Goal: Transaction & Acquisition: Subscribe to service/newsletter

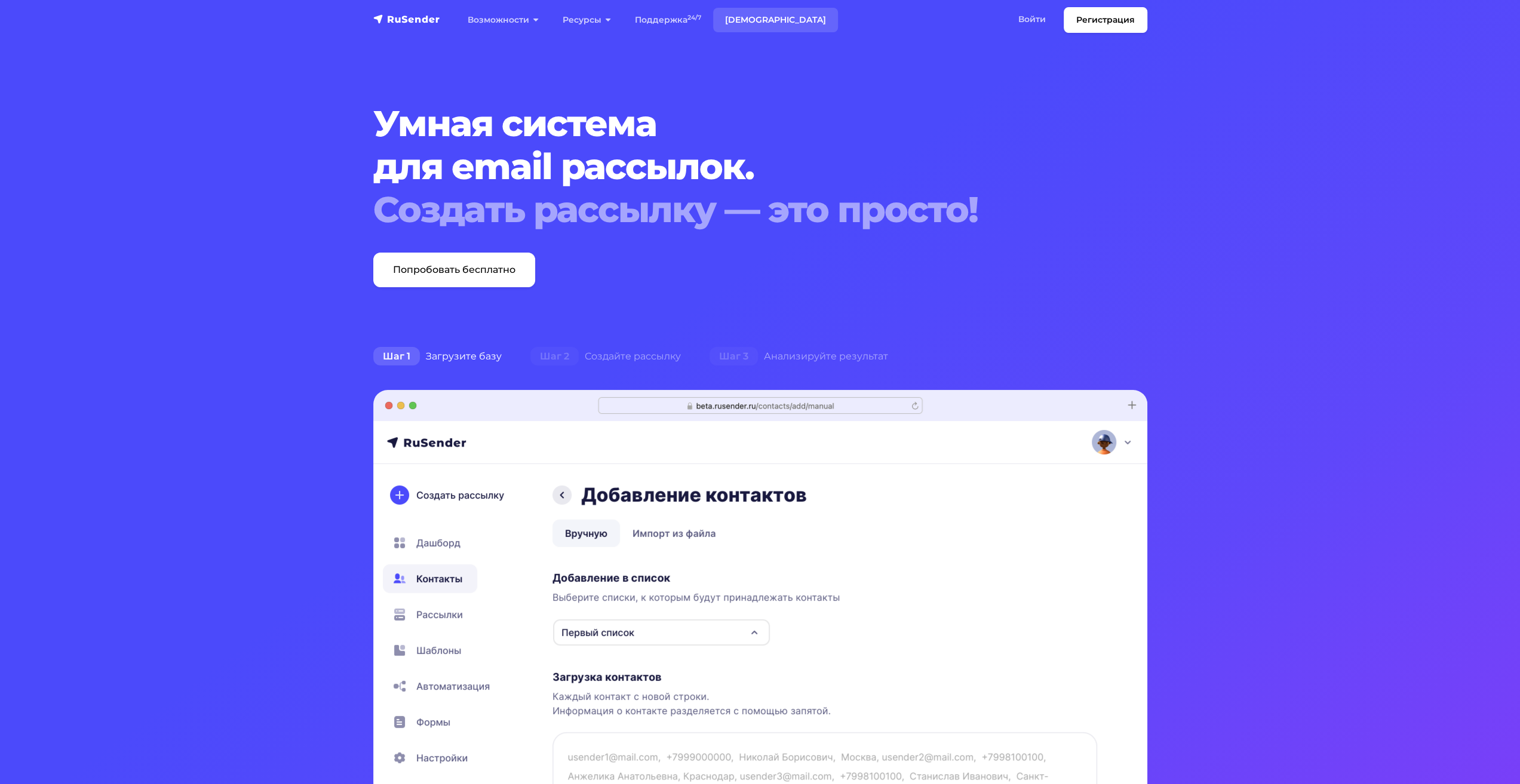
click at [758, 21] on link "[DEMOGRAPHIC_DATA]" at bounding box center [776, 20] width 125 height 24
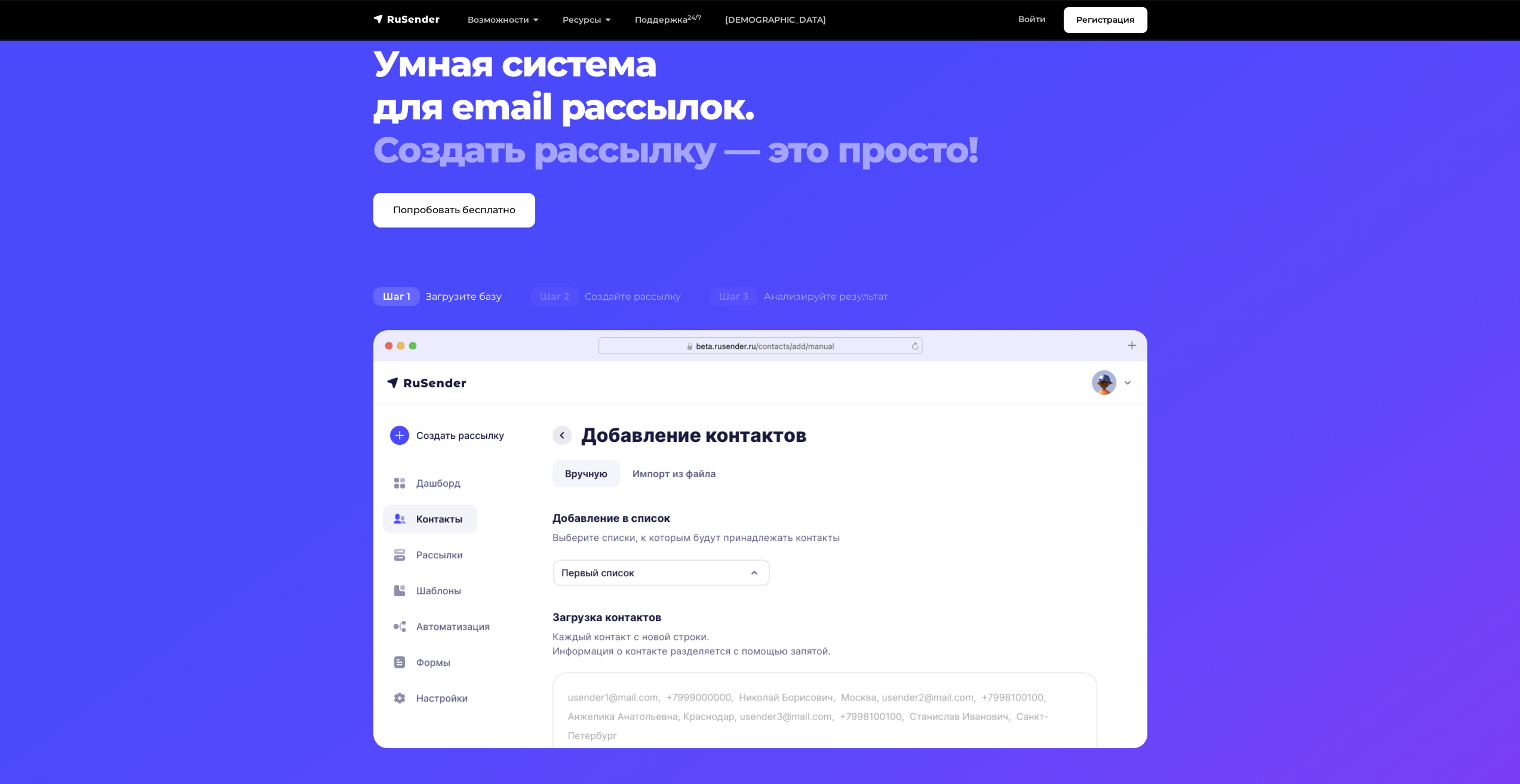
click at [403, 433] on img at bounding box center [760, 539] width 774 height 418
click at [1085, 17] on link "Регистрация" at bounding box center [1105, 20] width 84 height 26
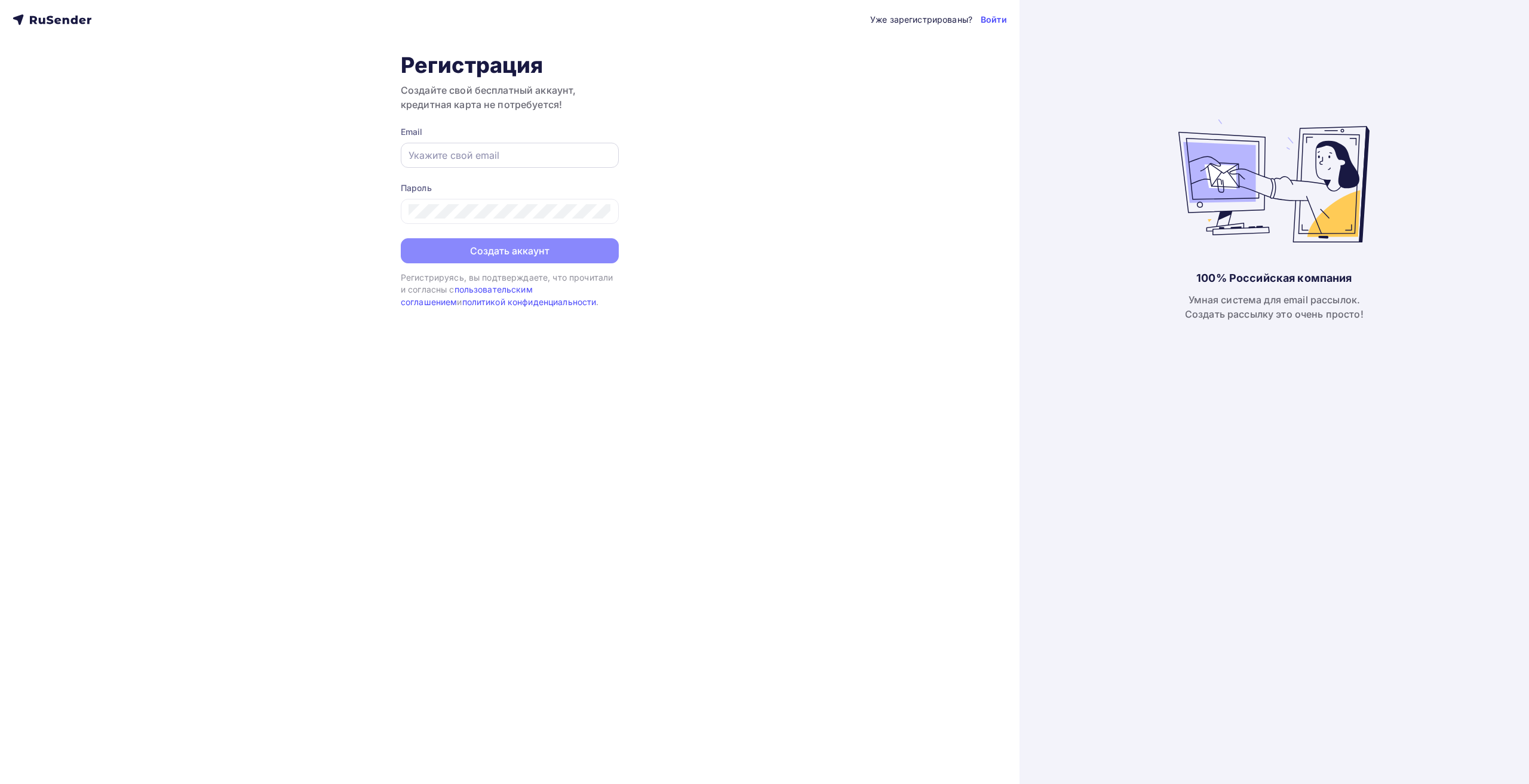
click at [474, 157] on input "text" at bounding box center [510, 155] width 202 height 14
type input "[EMAIL_ADDRESS][DOMAIN_NAME]"
click at [380, 205] on div "Уже зарегистрированы? Войти Регистрация Создайте свой бесплатный аккаунт, креди…" at bounding box center [510, 392] width 1019 height 784
click at [384, 206] on div "Уже зарегистрированы? Войти Регистрация Создайте свой бесплатный аккаунт, креди…" at bounding box center [510, 392] width 1019 height 784
click at [601, 213] on icon at bounding box center [604, 212] width 14 height 14
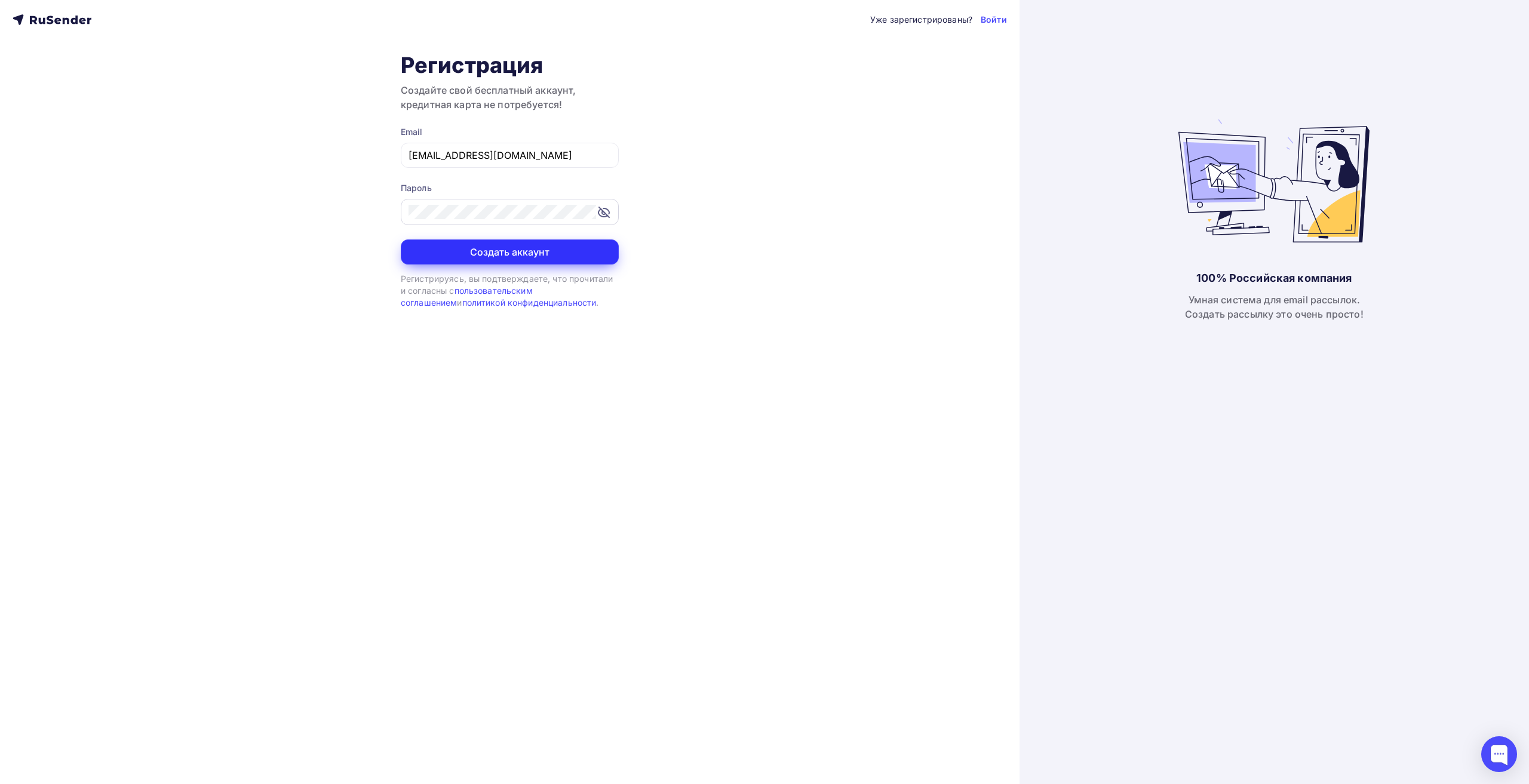
click at [542, 250] on button "Создать аккаунт" at bounding box center [510, 251] width 218 height 25
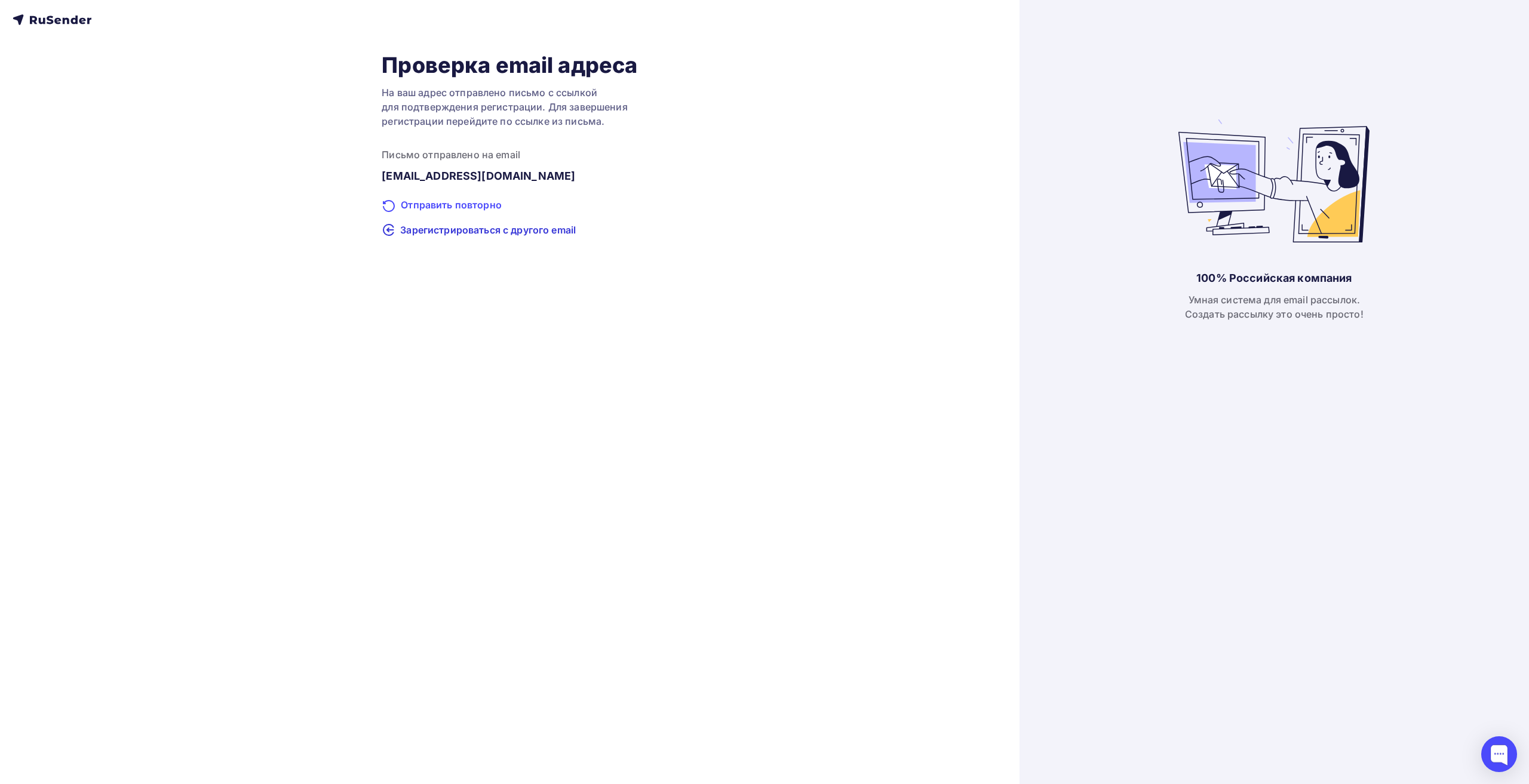
click at [493, 204] on div "Отправить повторно" at bounding box center [510, 205] width 256 height 16
